Goal: Task Accomplishment & Management: Complete application form

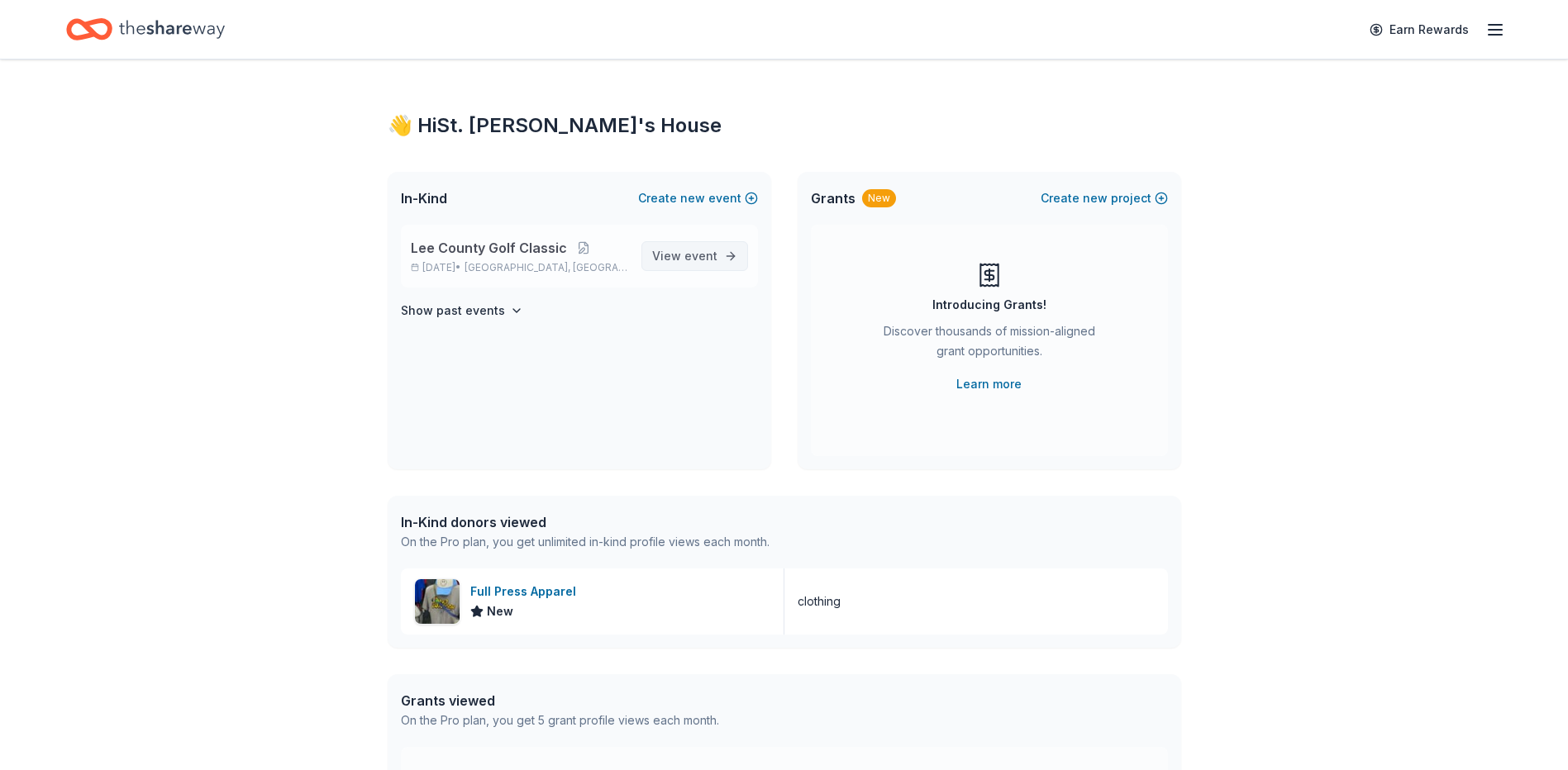
click at [681, 259] on span "View event" at bounding box center [684, 256] width 65 height 20
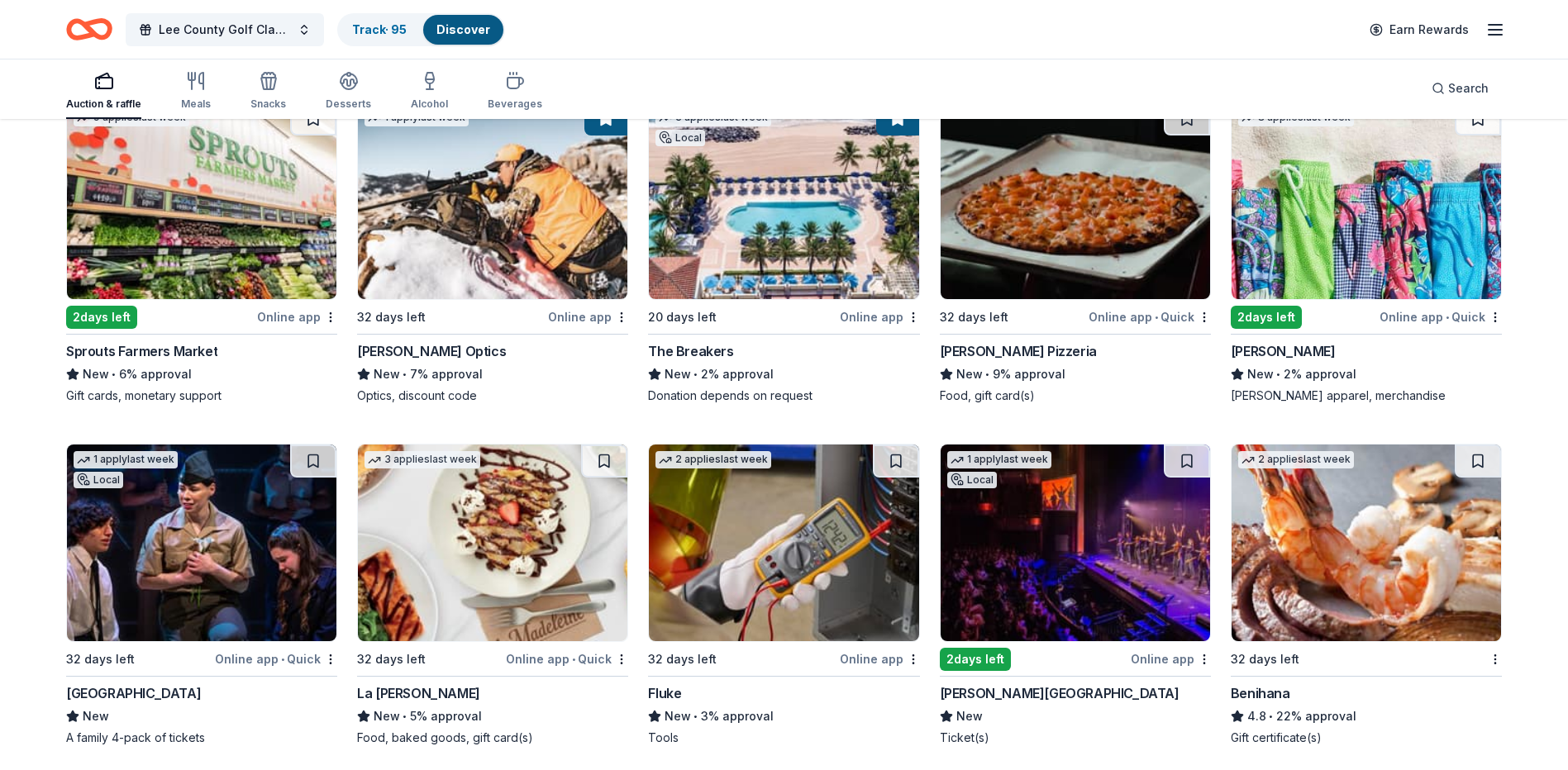
scroll to position [8357, 0]
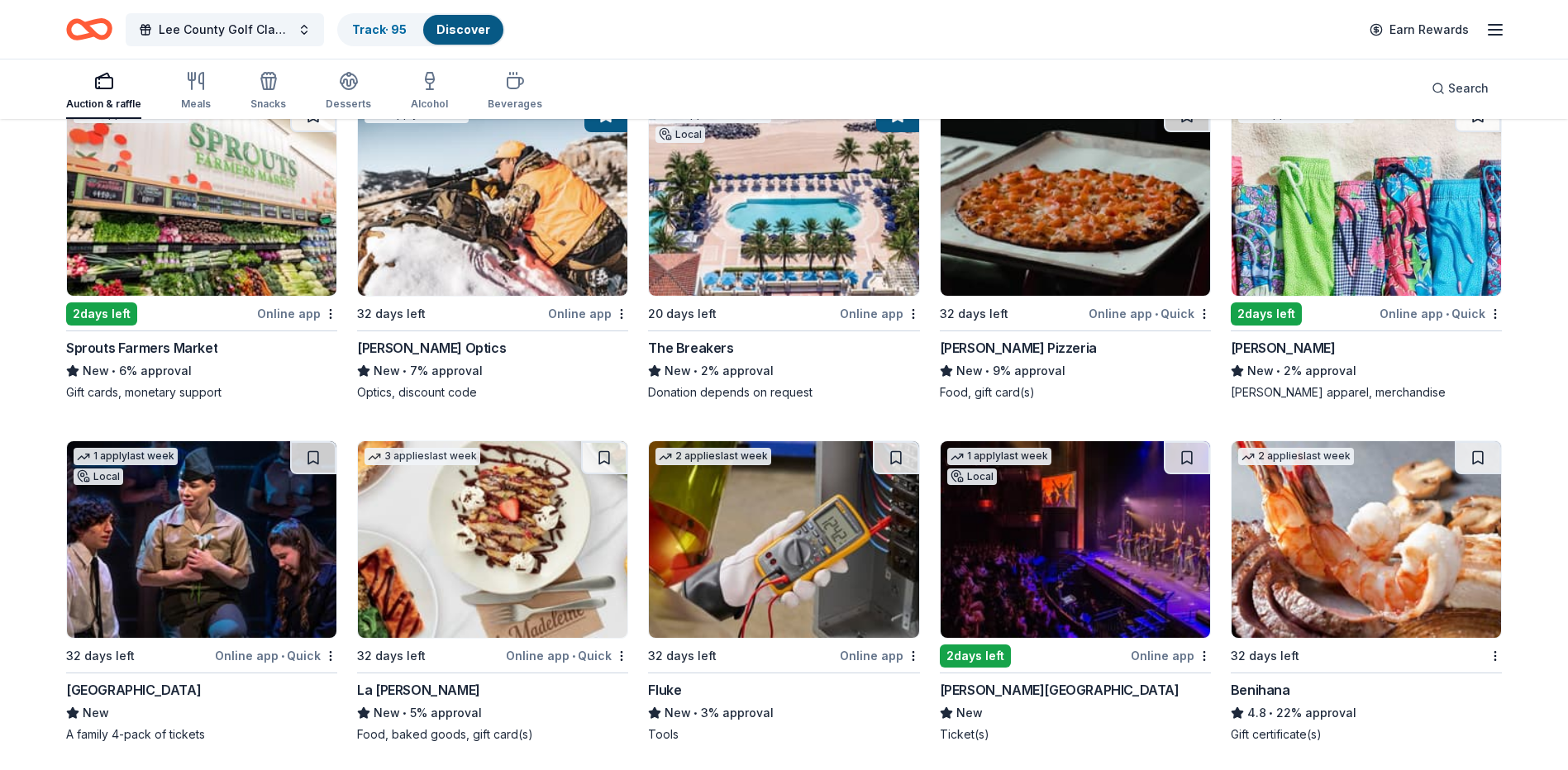
click at [1357, 244] on img at bounding box center [1366, 197] width 269 height 197
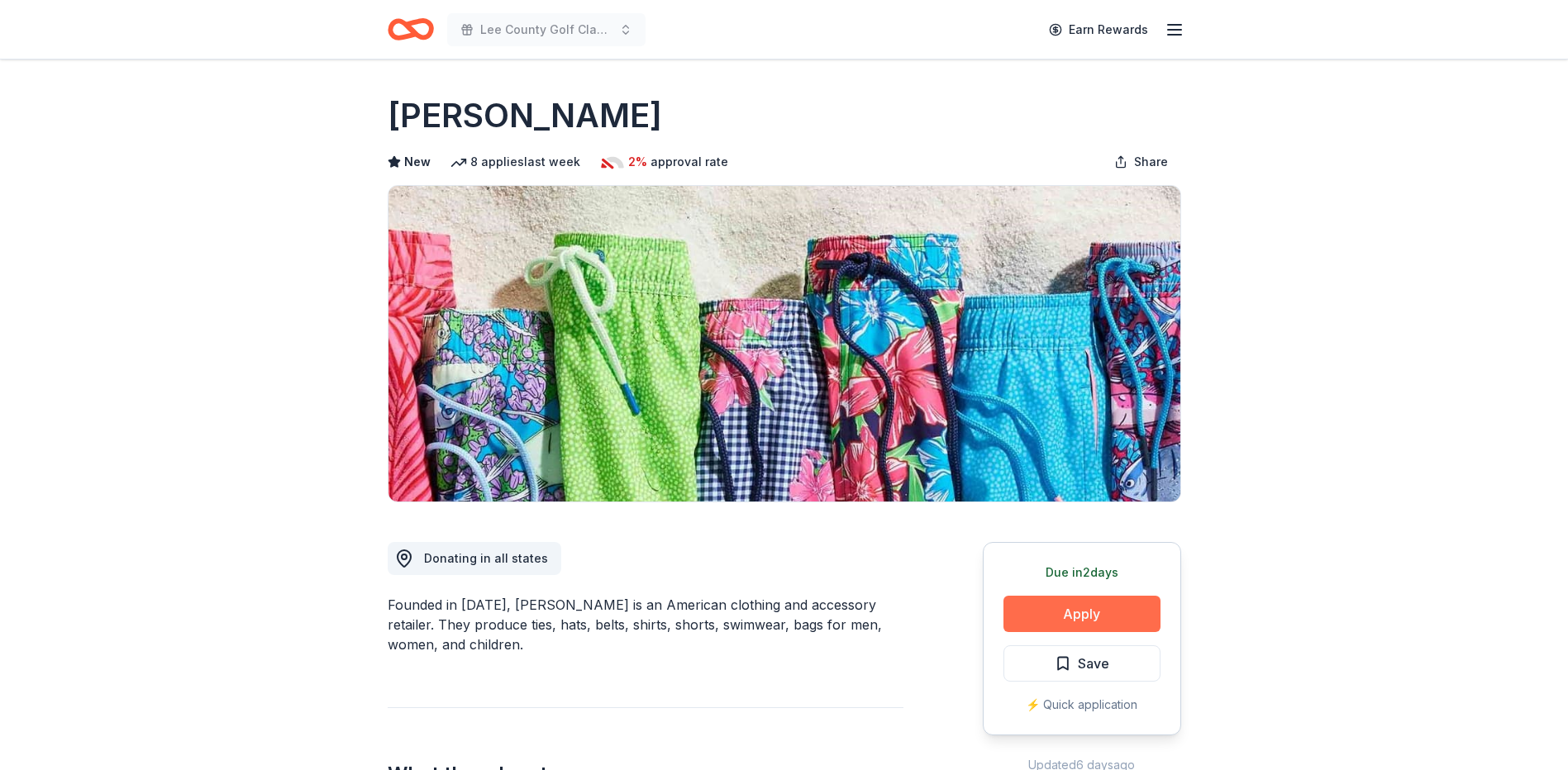
click at [1054, 612] on button "Apply" at bounding box center [1082, 614] width 157 height 36
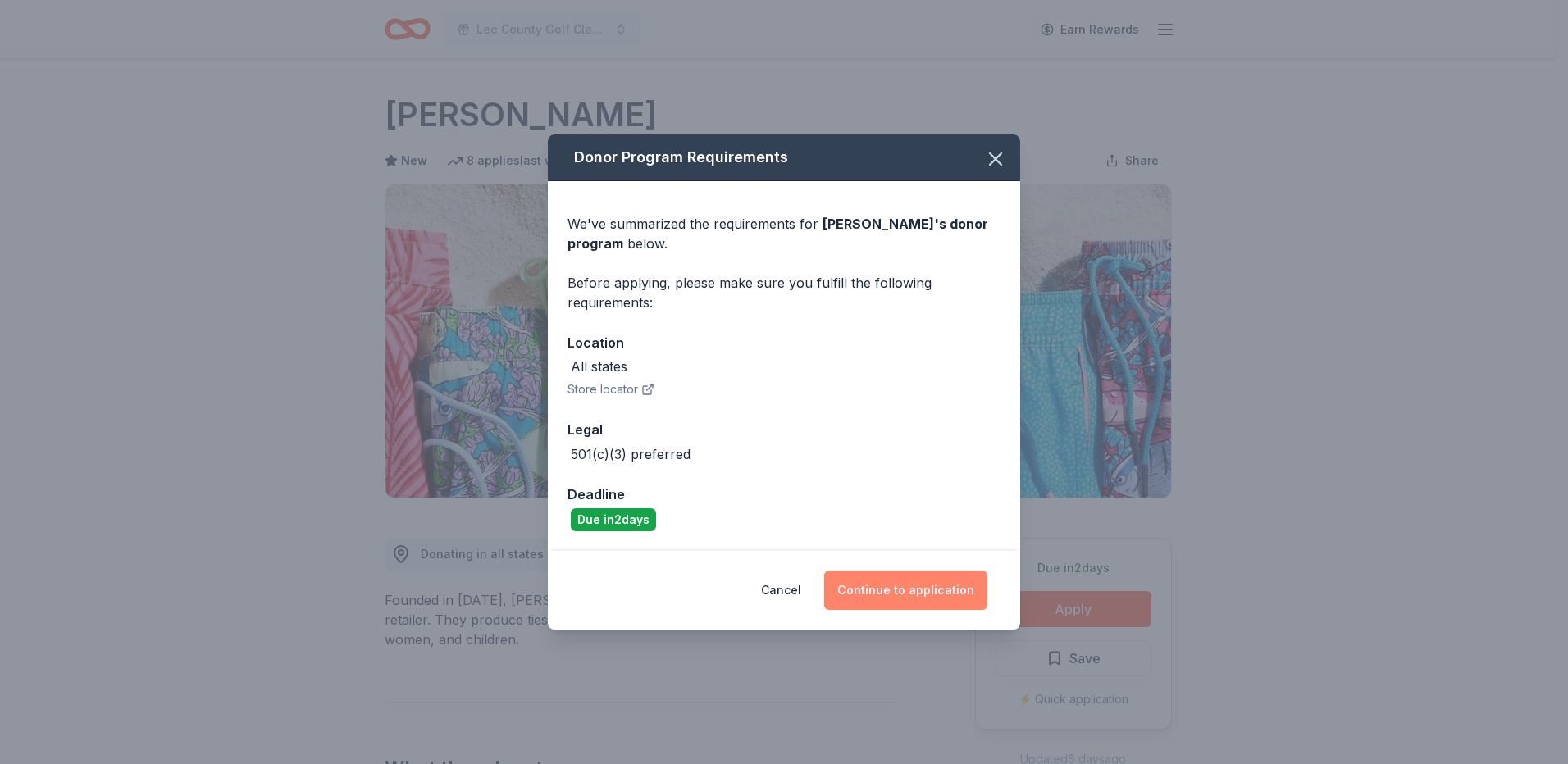
click at [884, 583] on button "Continue to application" at bounding box center [906, 590] width 163 height 40
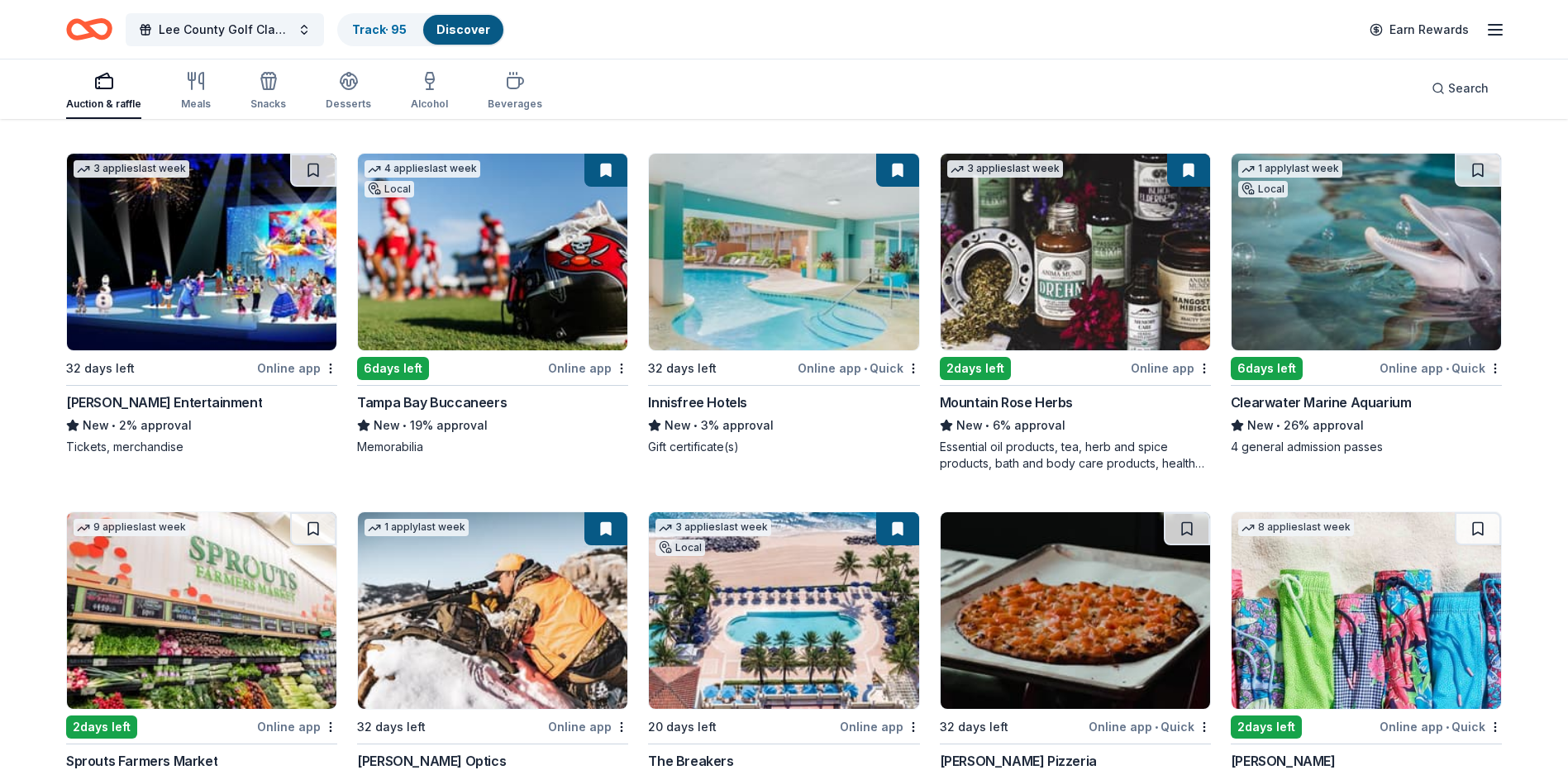
scroll to position [8097, 0]
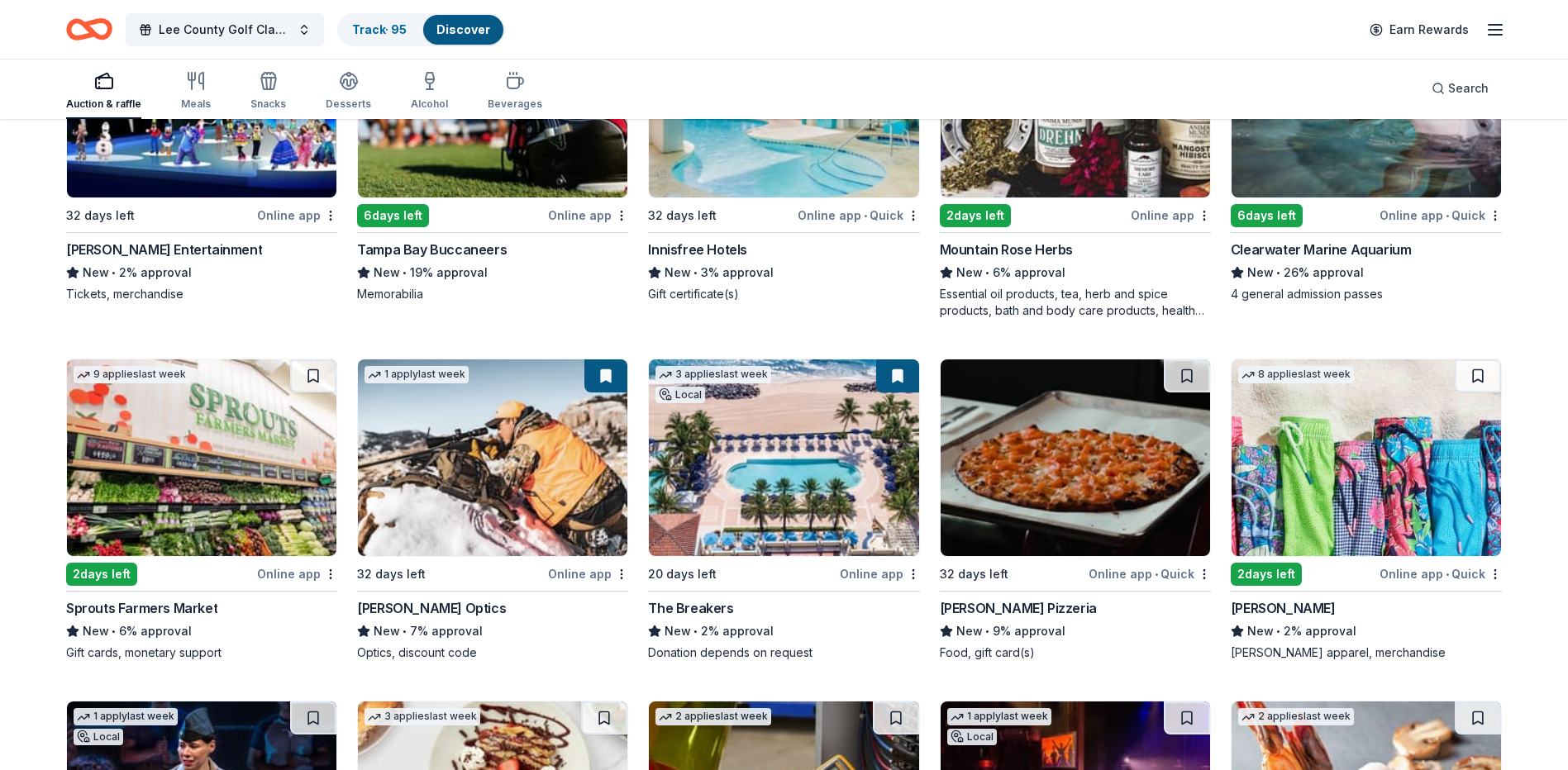
click at [1343, 493] on img at bounding box center [1366, 457] width 269 height 197
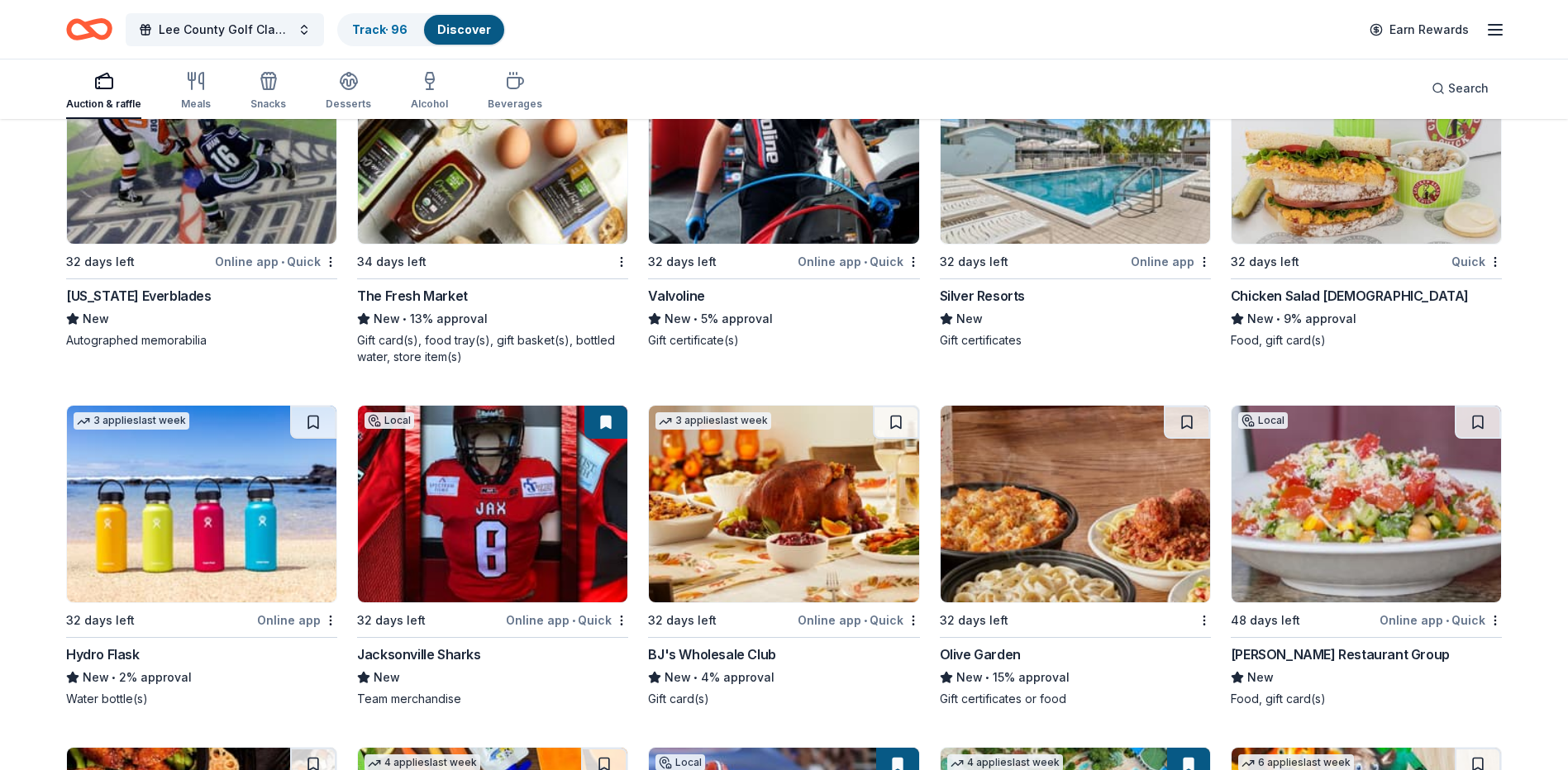
scroll to position [9797, 0]
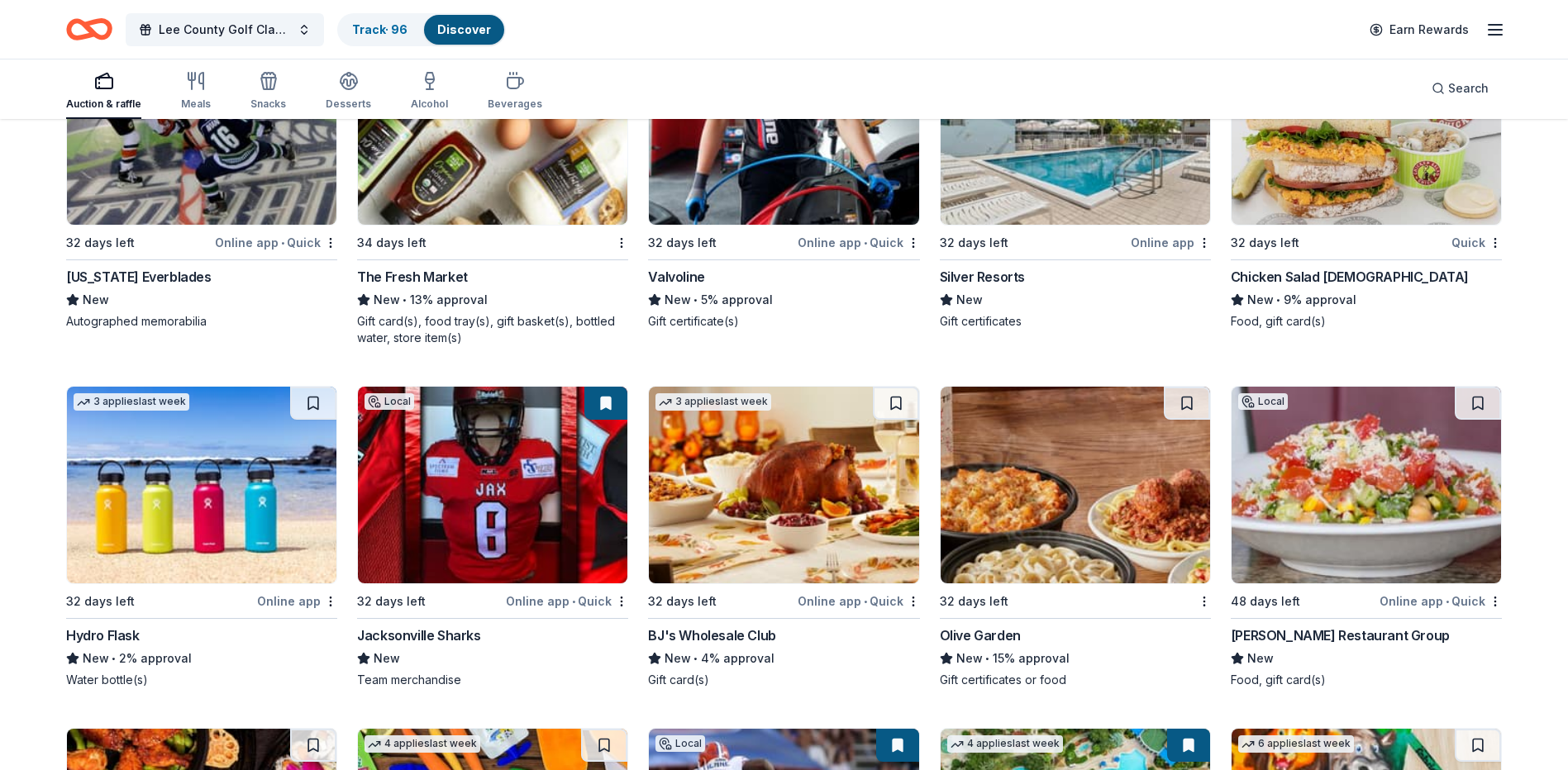
click at [1350, 191] on img at bounding box center [1366, 126] width 269 height 197
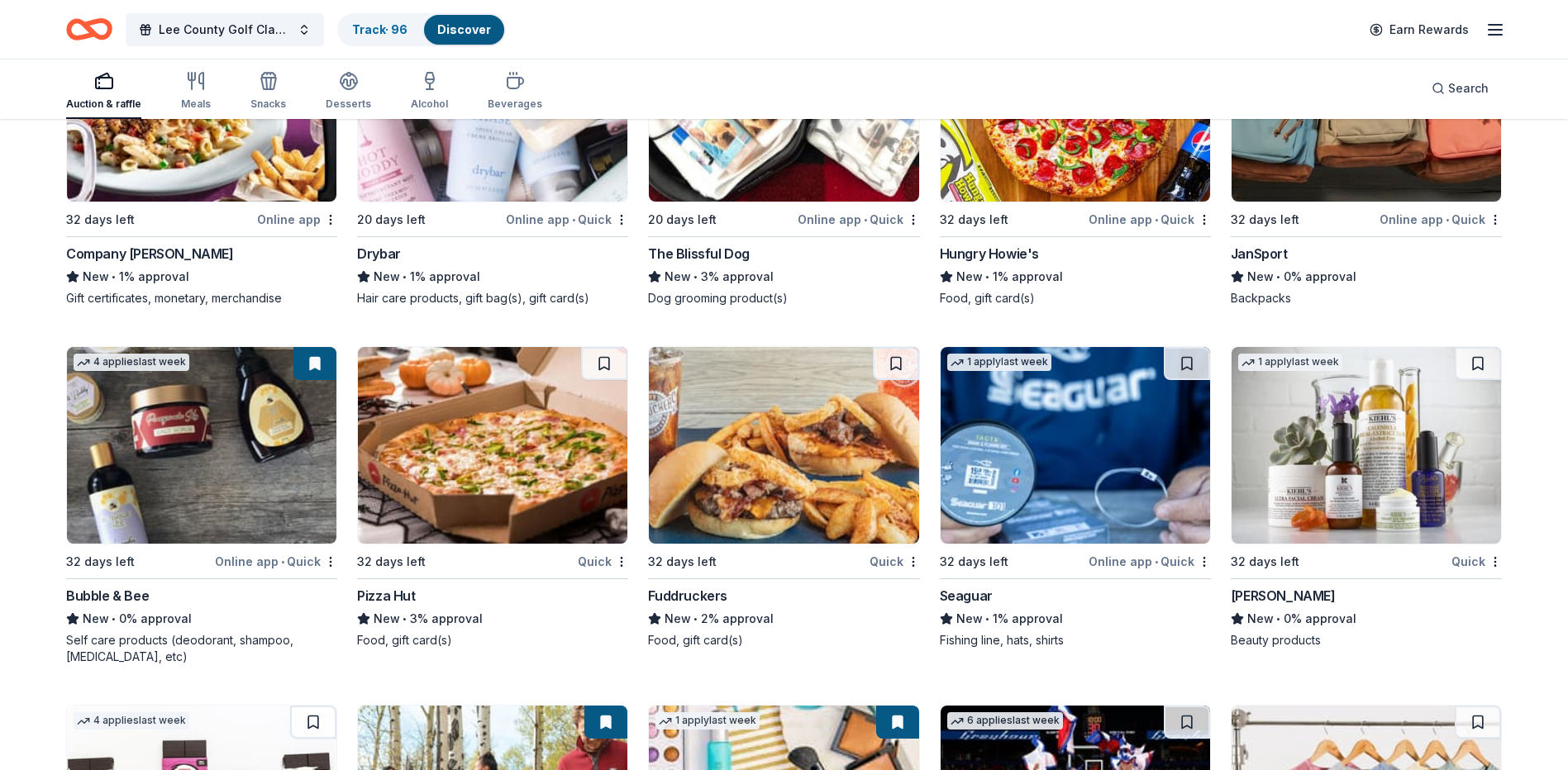
scroll to position [14042, 0]
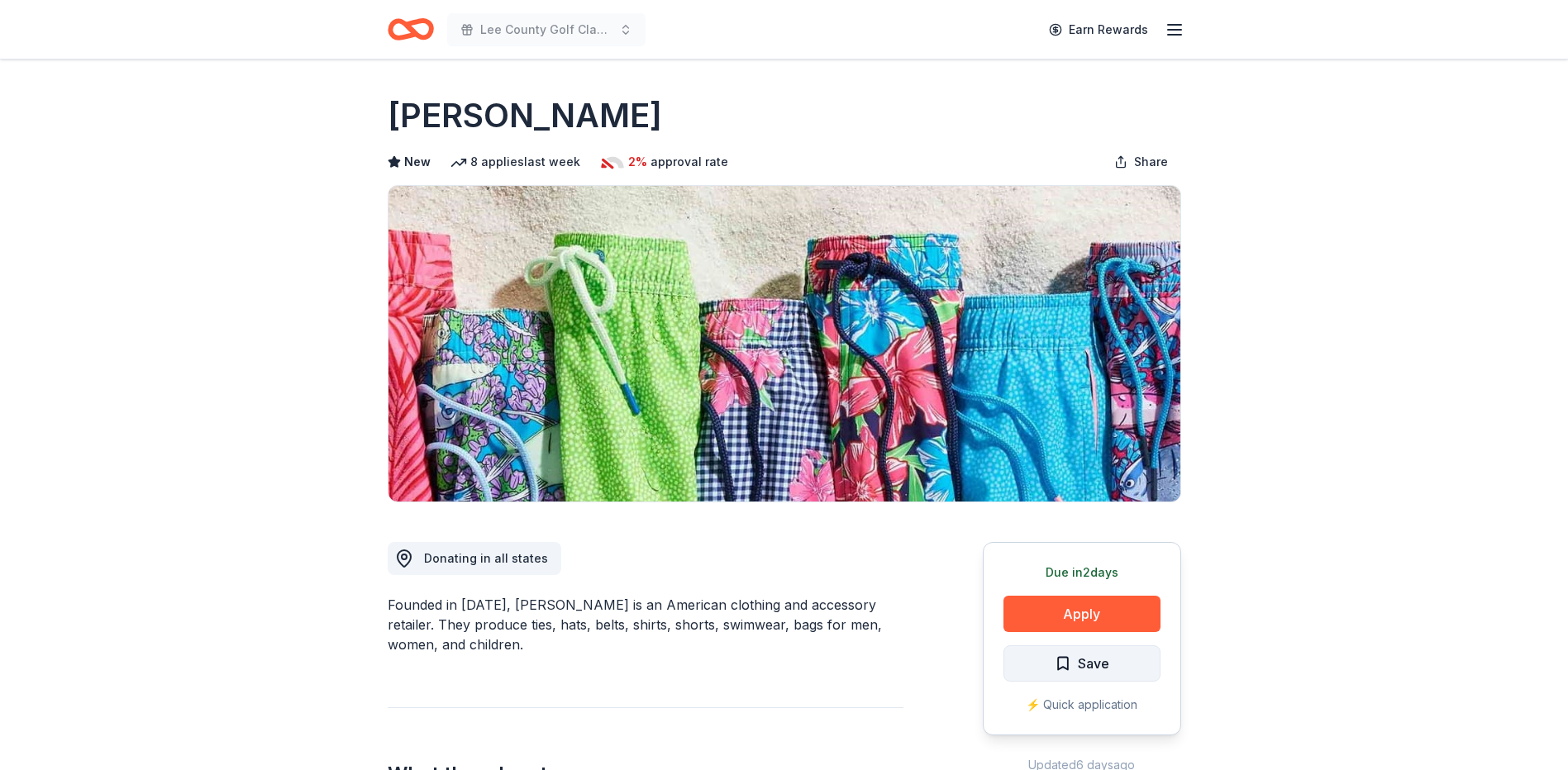
click at [1096, 667] on span "Save" at bounding box center [1093, 663] width 31 height 22
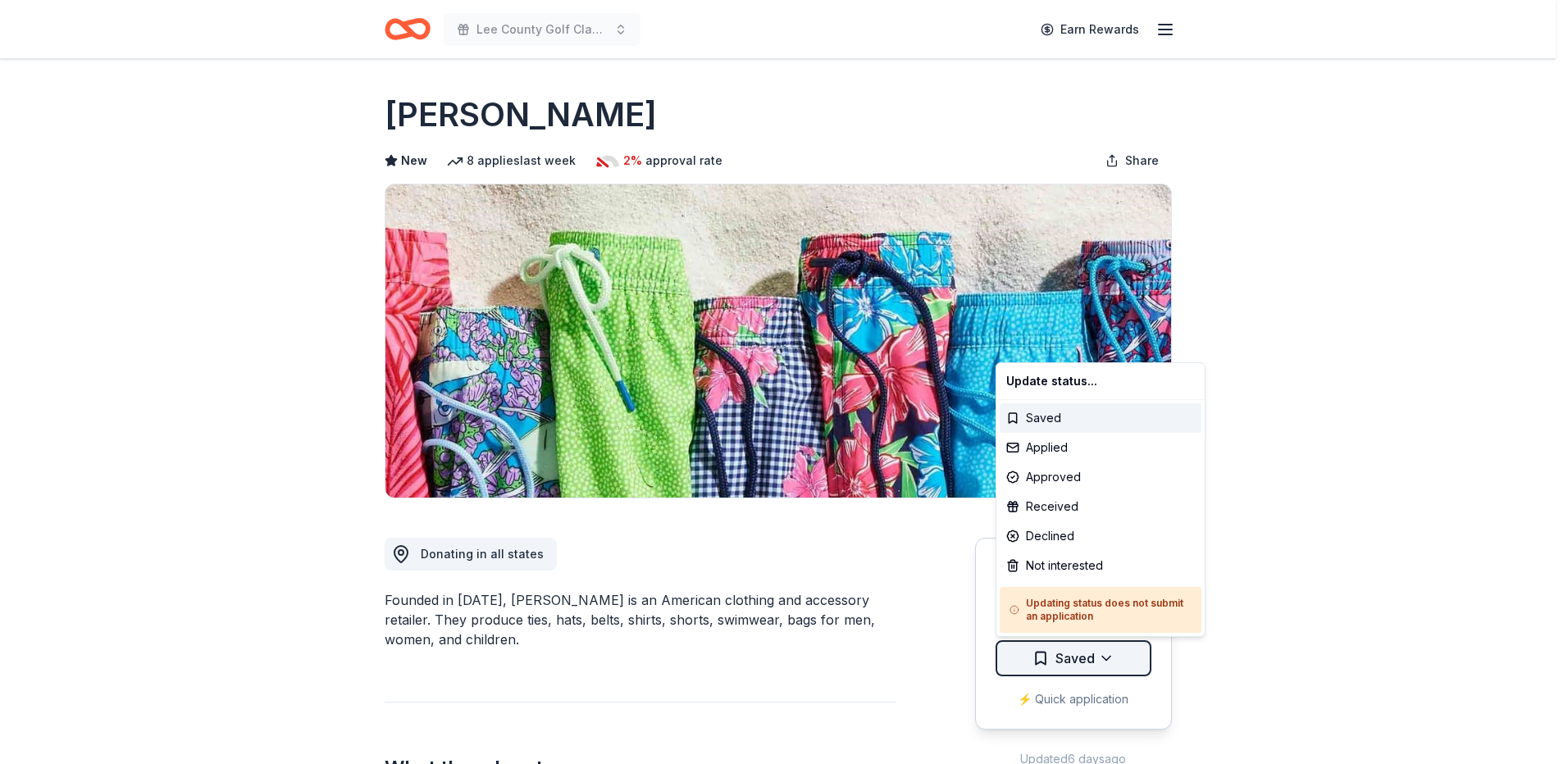
click at [1068, 662] on html "Lee County Golf Classic Earn Rewards Due in 2 days Share Vineyard Vines New 8 a…" at bounding box center [784, 382] width 1568 height 764
click at [1044, 446] on div "Applied" at bounding box center [1100, 448] width 202 height 29
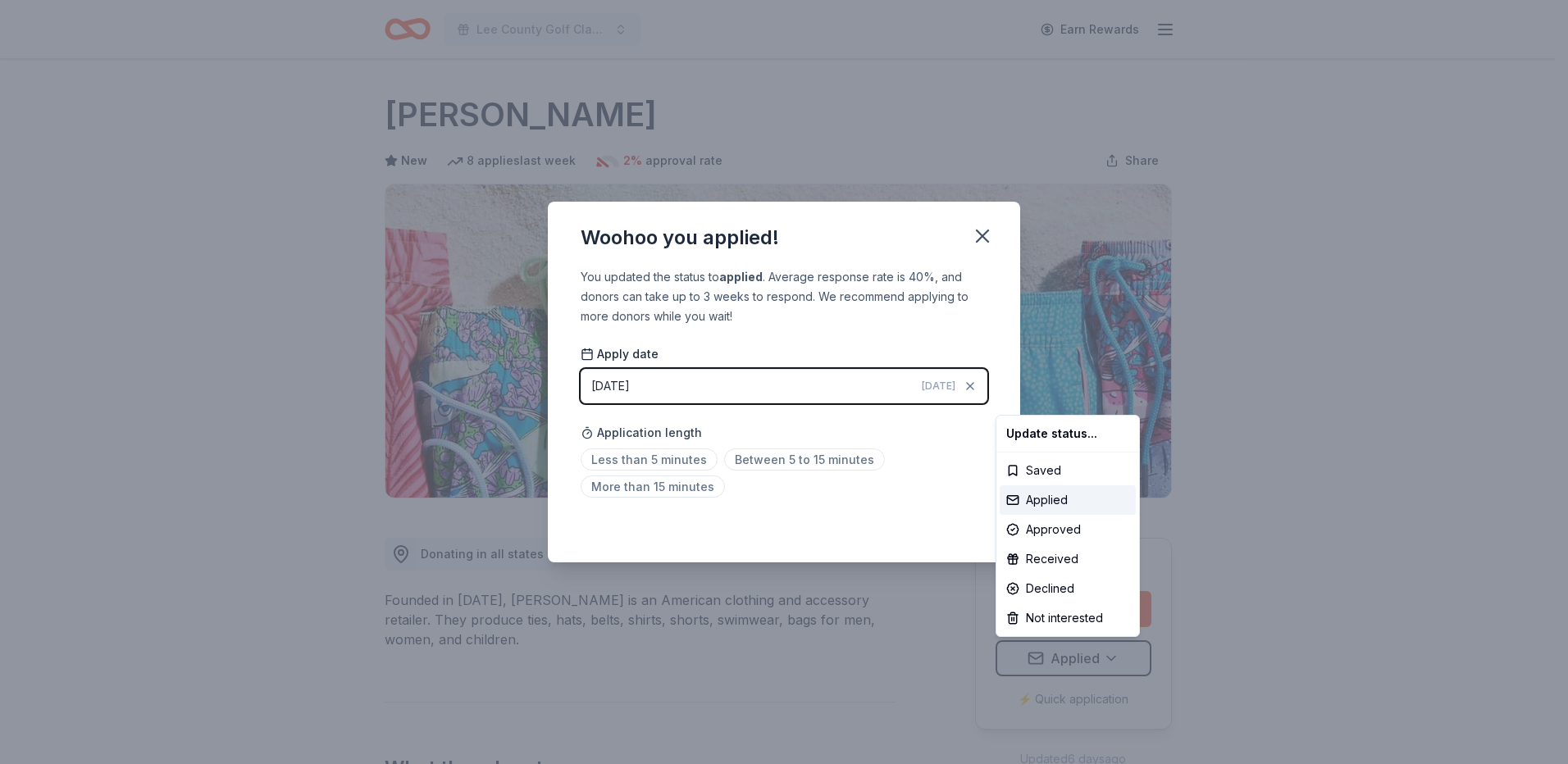
click at [647, 461] on html "Lee County Golf Classic Earn Rewards Due in 2 days Share Vineyard Vines New 8 a…" at bounding box center [784, 382] width 1568 height 764
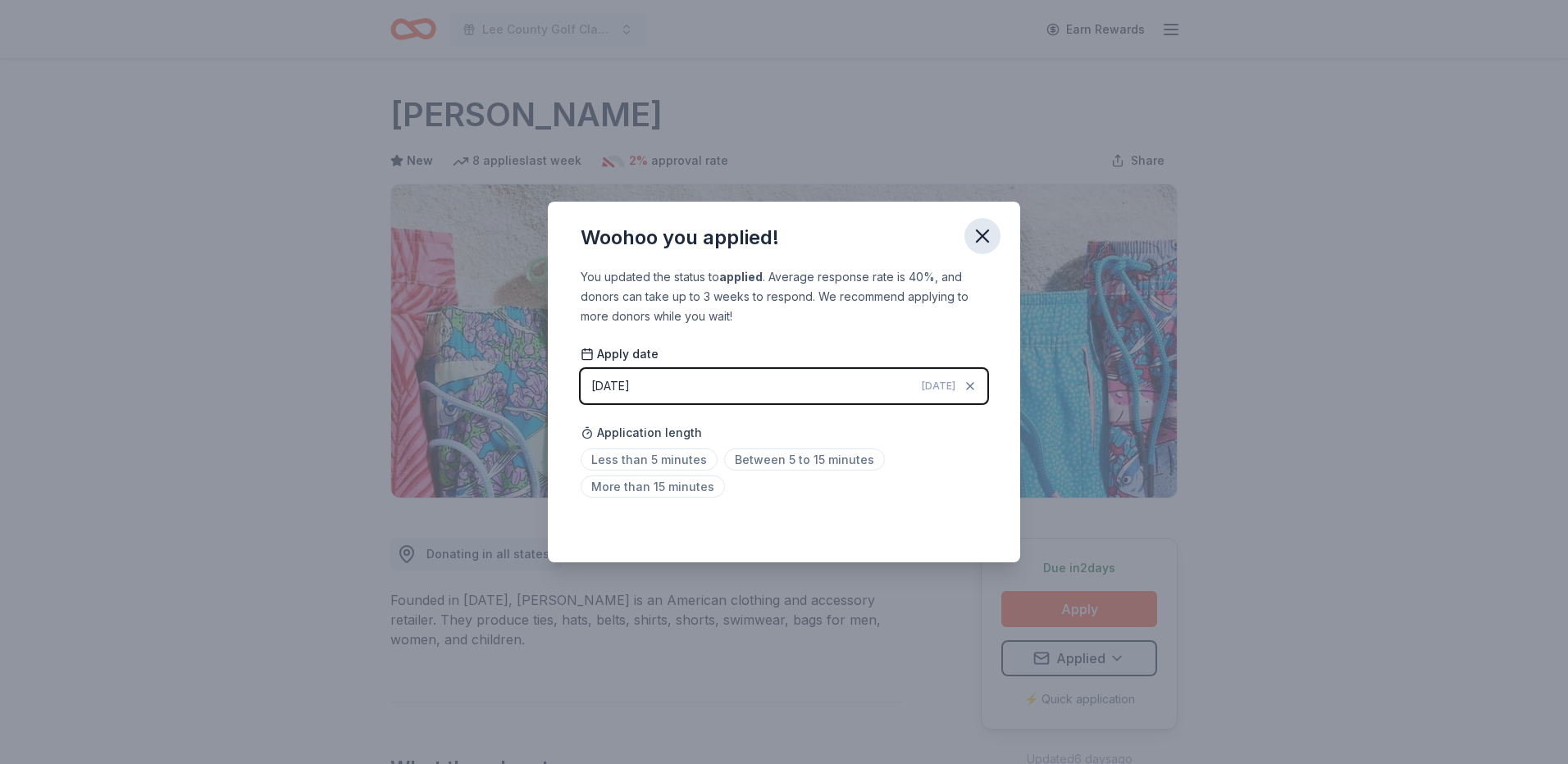
click at [989, 240] on icon "button" at bounding box center [982, 235] width 23 height 23
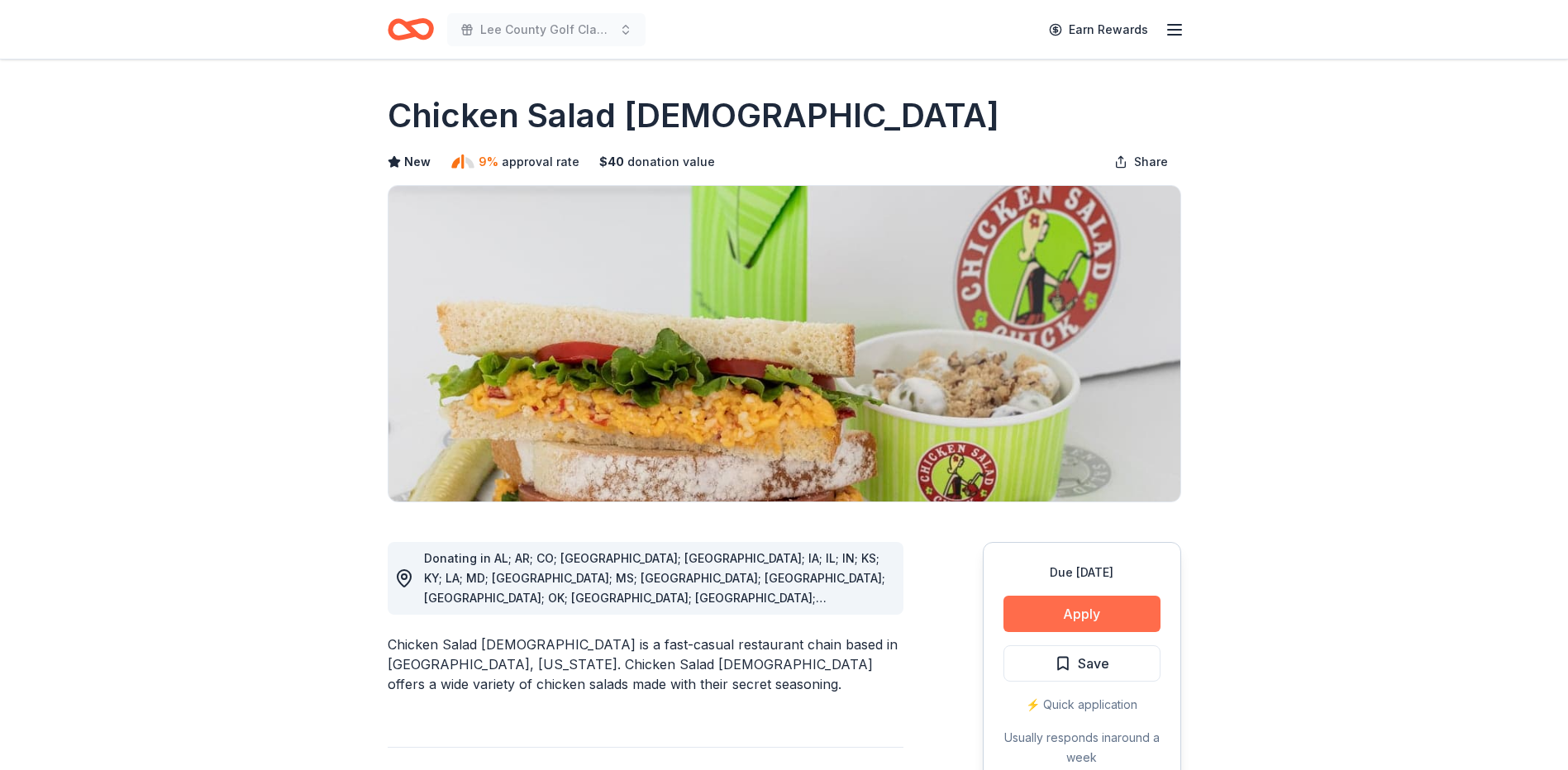
click at [1054, 605] on button "Apply" at bounding box center [1082, 614] width 157 height 36
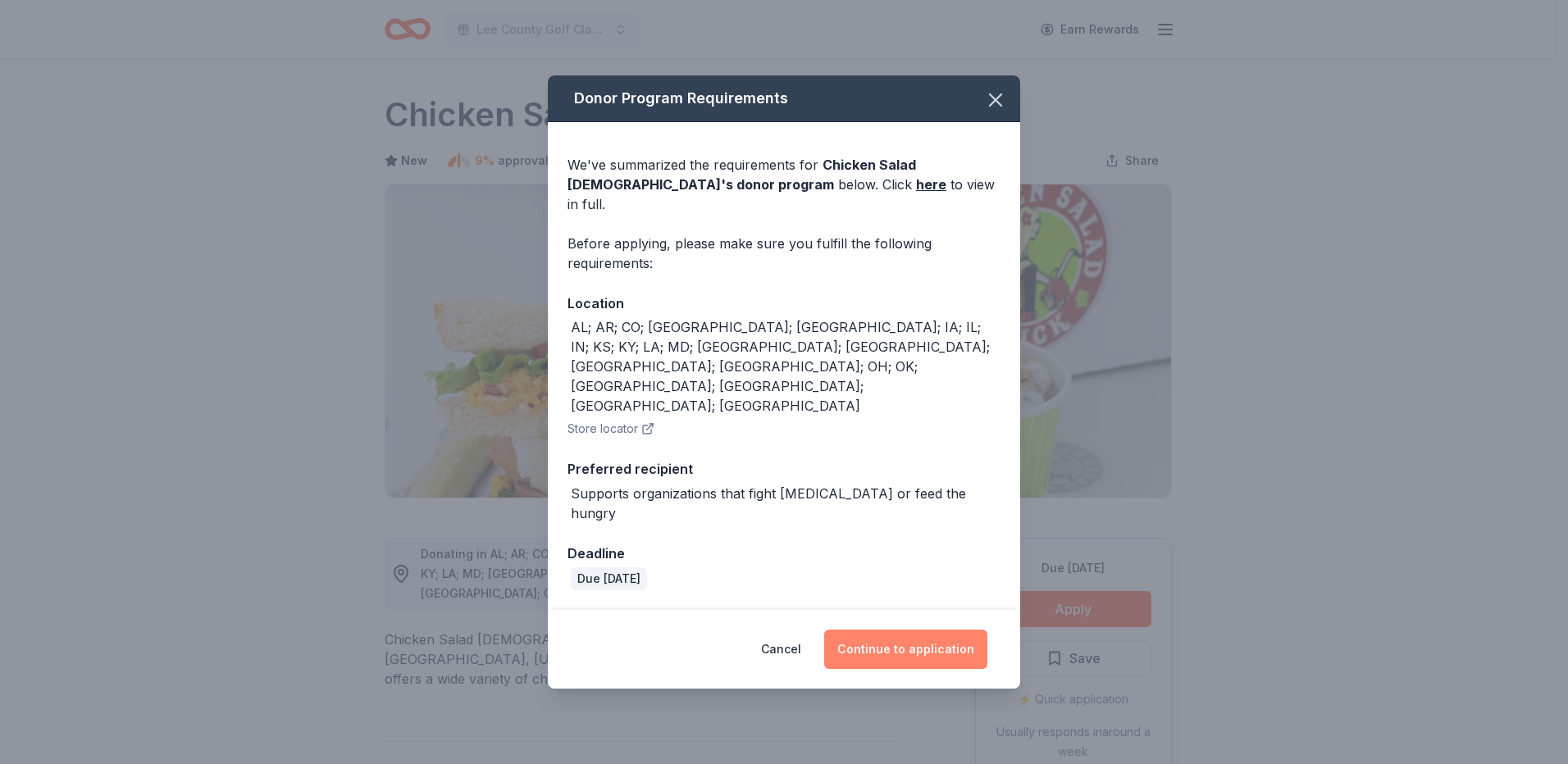
click at [877, 630] on button "Continue to application" at bounding box center [906, 650] width 163 height 40
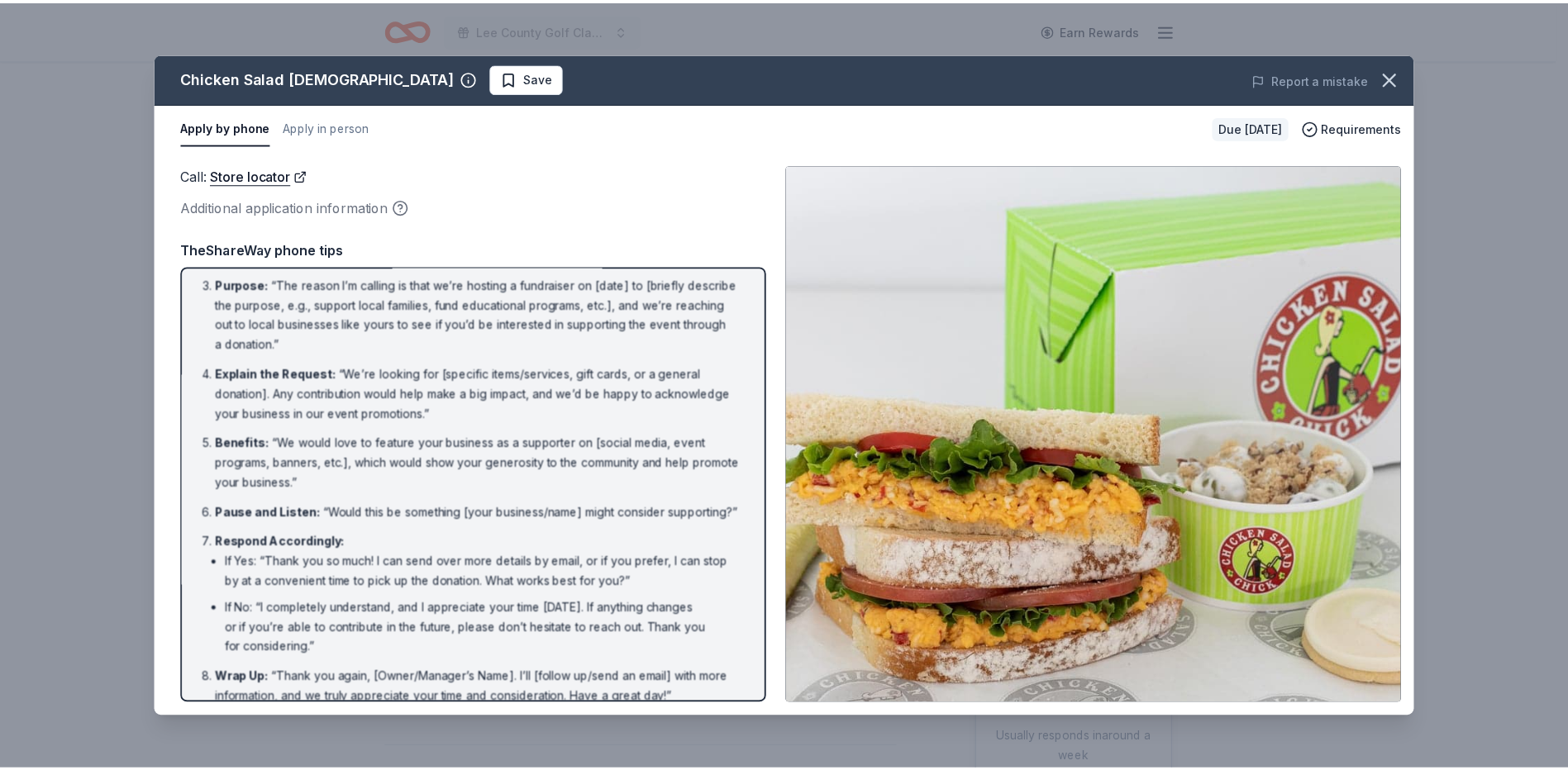
scroll to position [144, 0]
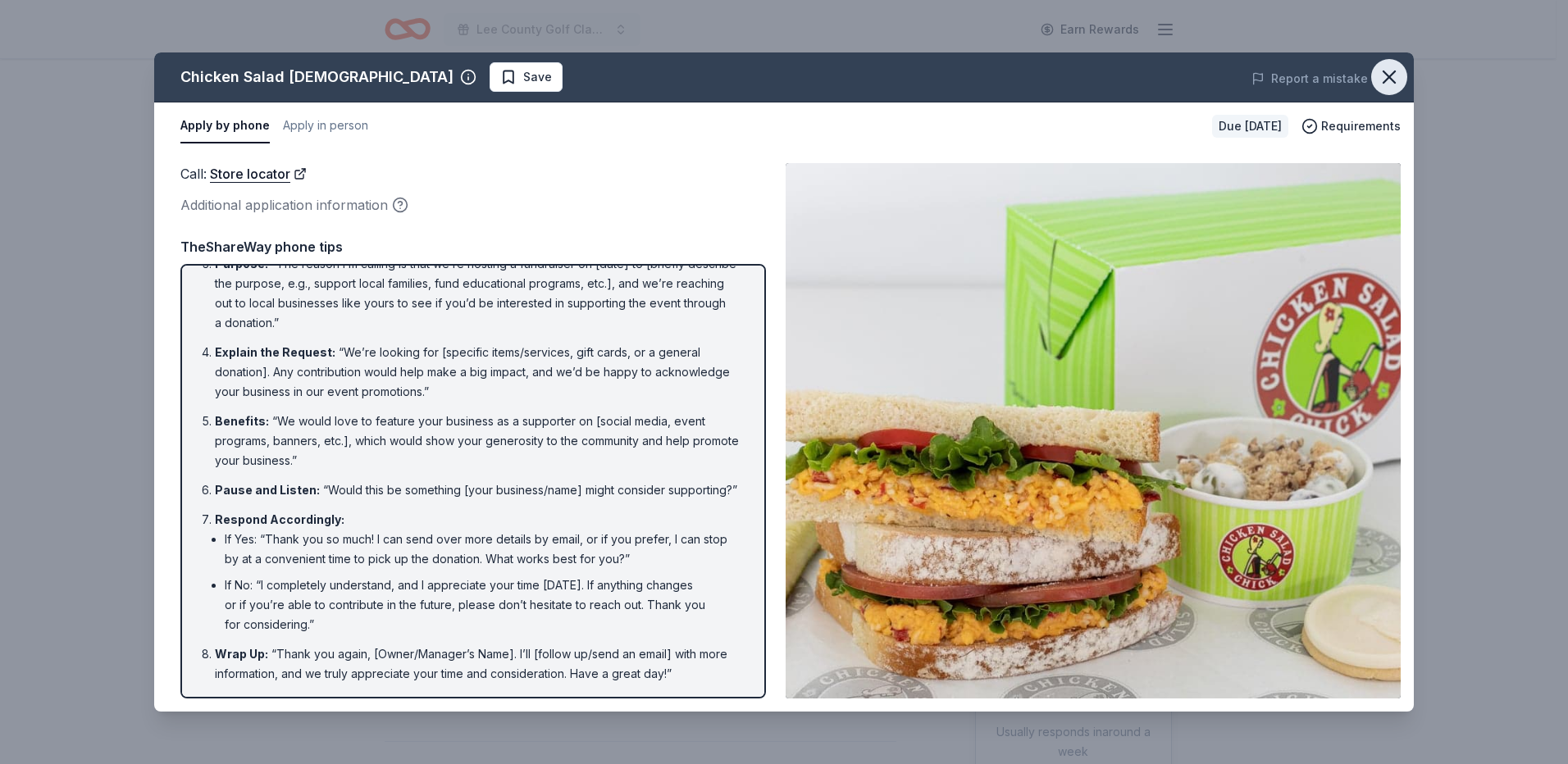
click at [1394, 74] on icon "button" at bounding box center [1388, 76] width 23 height 23
